Goal: Complete application form: Complete application form

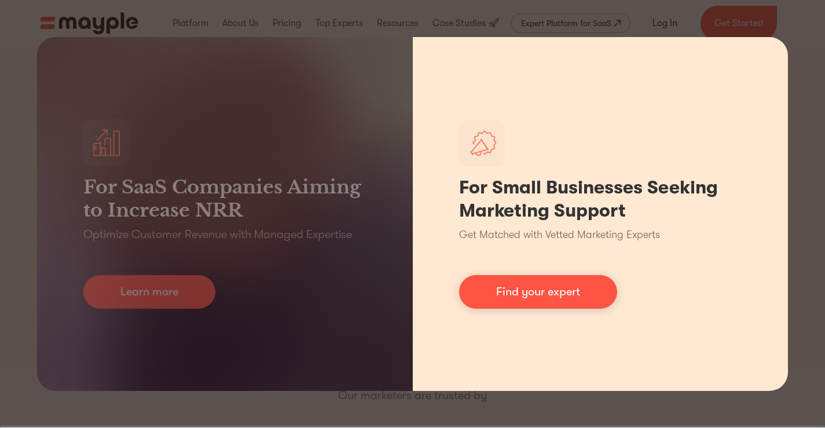
click at [664, 43] on div "For Small Businesses Seeking Marketing Support Get Matched with Vetted Marketin…" at bounding box center [601, 214] width 376 height 354
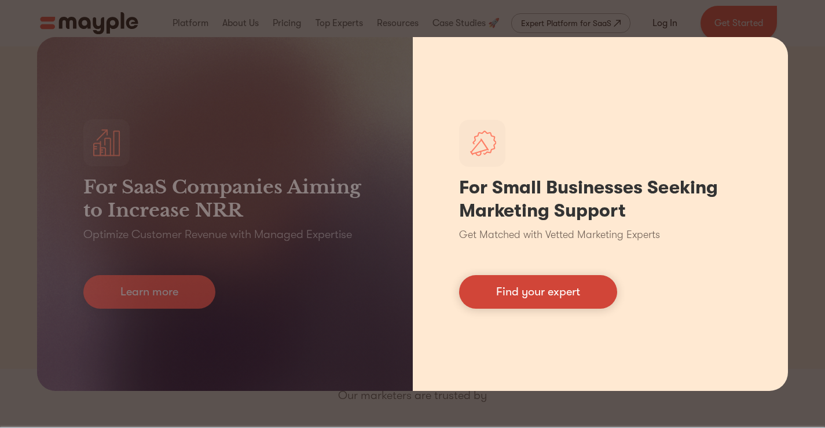
click at [558, 290] on link "Find your expert" at bounding box center [538, 292] width 158 height 34
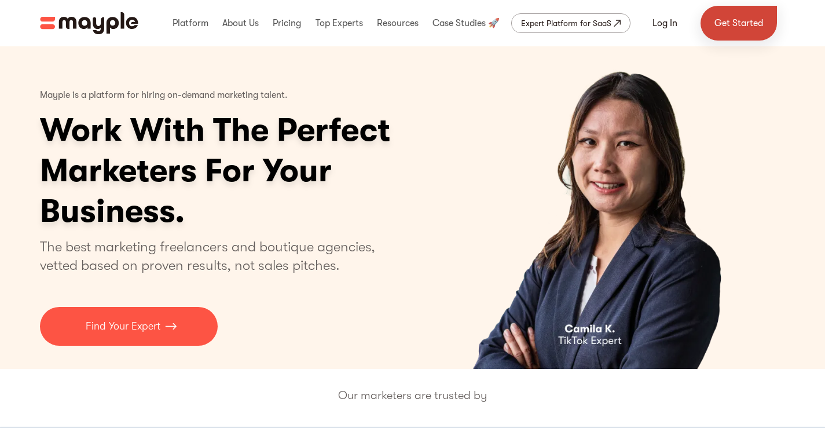
click at [732, 23] on link "Get Started" at bounding box center [739, 23] width 76 height 35
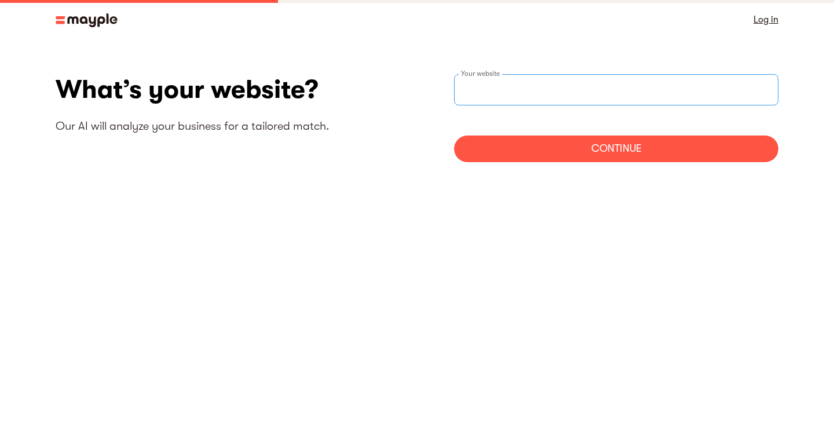
click at [513, 89] on input "websiteStep" at bounding box center [616, 89] width 324 height 31
type input "[URL][DOMAIN_NAME]"
click at [583, 155] on div "Continue" at bounding box center [616, 149] width 324 height 27
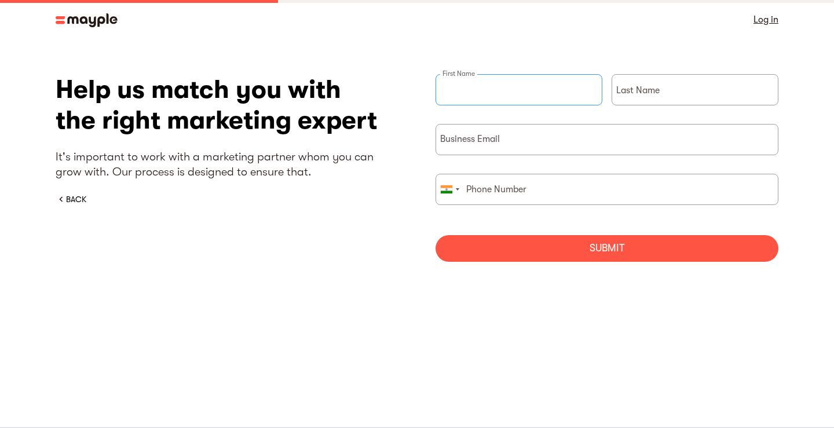
click at [512, 100] on input "briefForm" at bounding box center [519, 89] width 167 height 31
type input "Red"
type input "Rattler"
type input "02106607101"
click at [511, 139] on input "briefForm" at bounding box center [607, 139] width 343 height 31
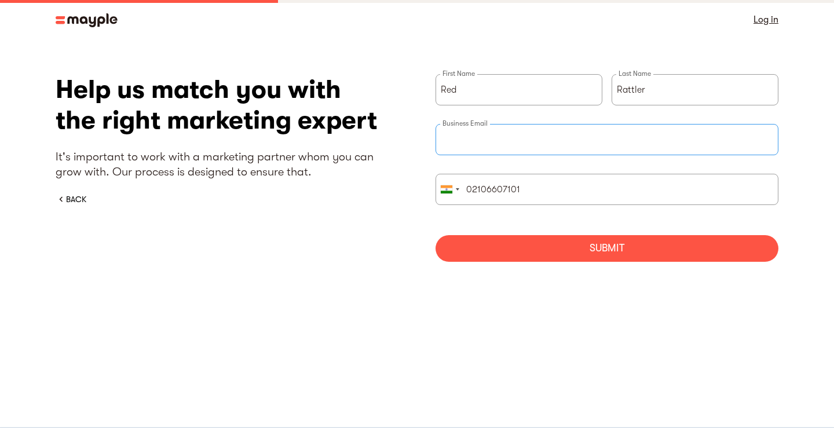
type input "[EMAIL_ADDRESS][DOMAIN_NAME]"
click at [470, 192] on input "02106607101" at bounding box center [607, 189] width 343 height 31
click at [462, 191] on div "briefForm" at bounding box center [449, 189] width 27 height 30
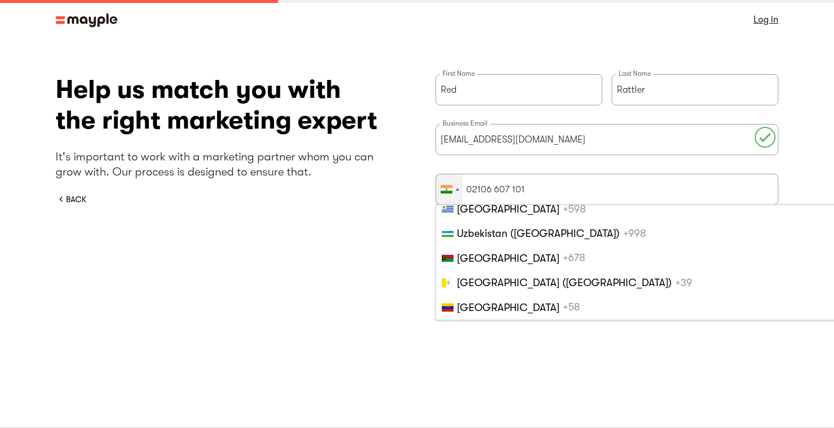
scroll to position [5722, 0]
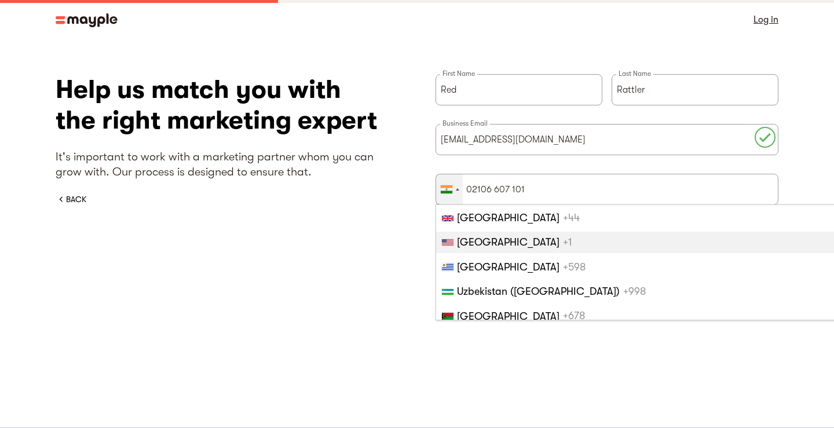
click at [481, 241] on span "[GEOGRAPHIC_DATA]" at bounding box center [508, 242] width 103 height 12
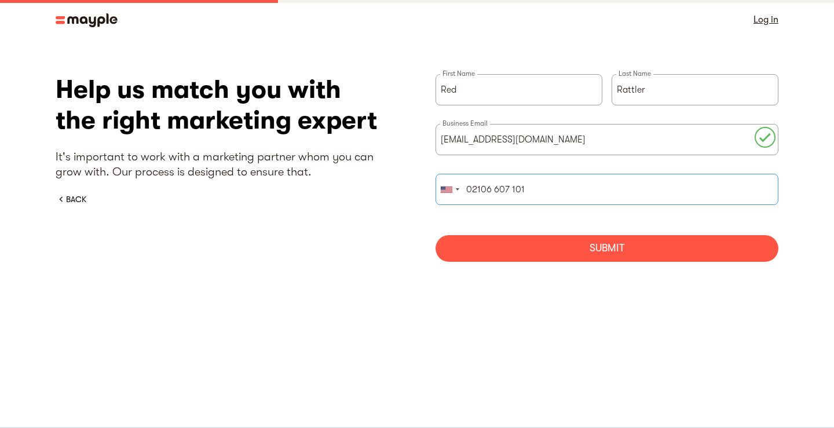
click at [469, 187] on input "02106 607 101" at bounding box center [607, 189] width 343 height 31
type input "2106 607 101"
click at [492, 246] on div "Submit" at bounding box center [607, 248] width 343 height 27
